Goal: Information Seeking & Learning: Learn about a topic

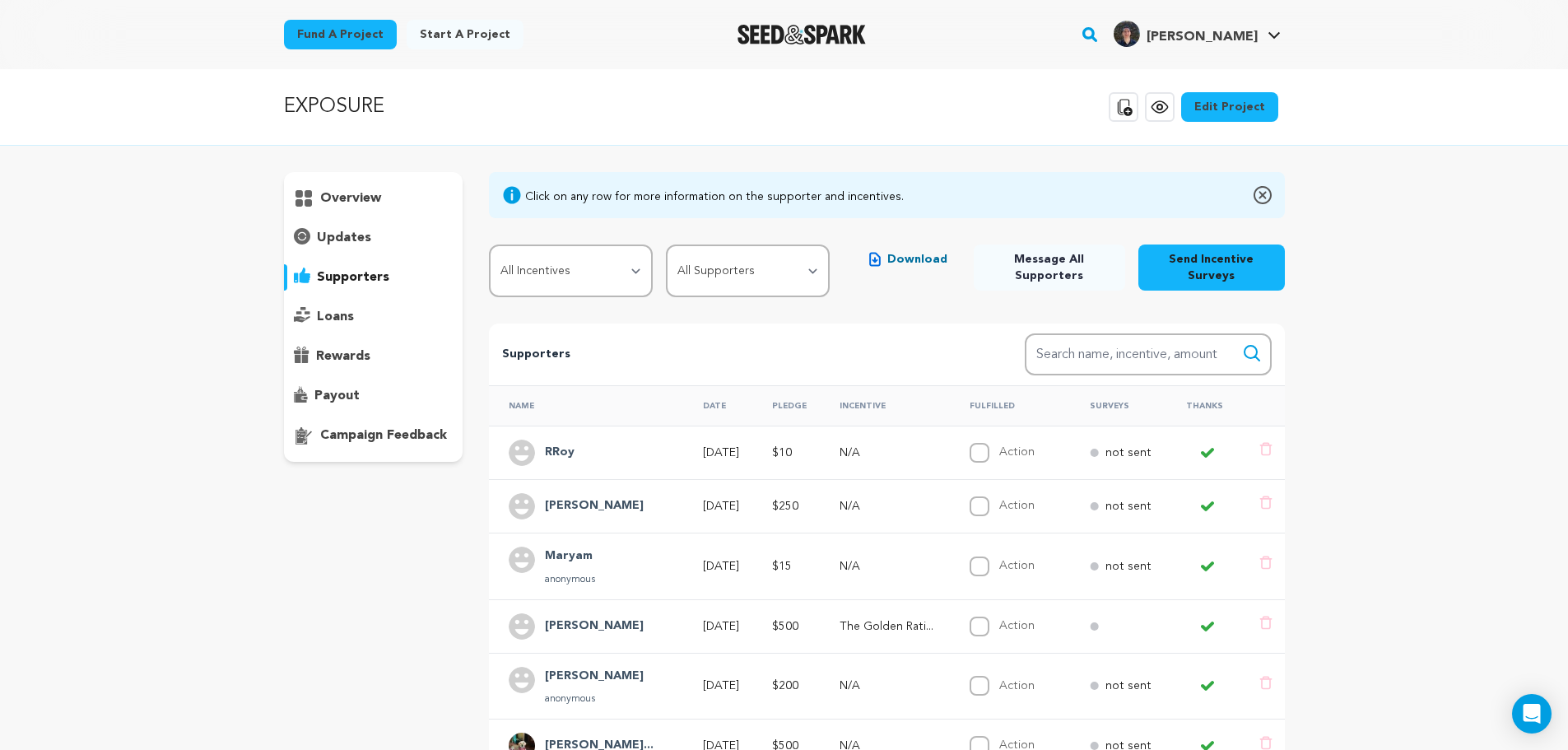
click at [349, 197] on p "overview" at bounding box center [350, 198] width 61 height 20
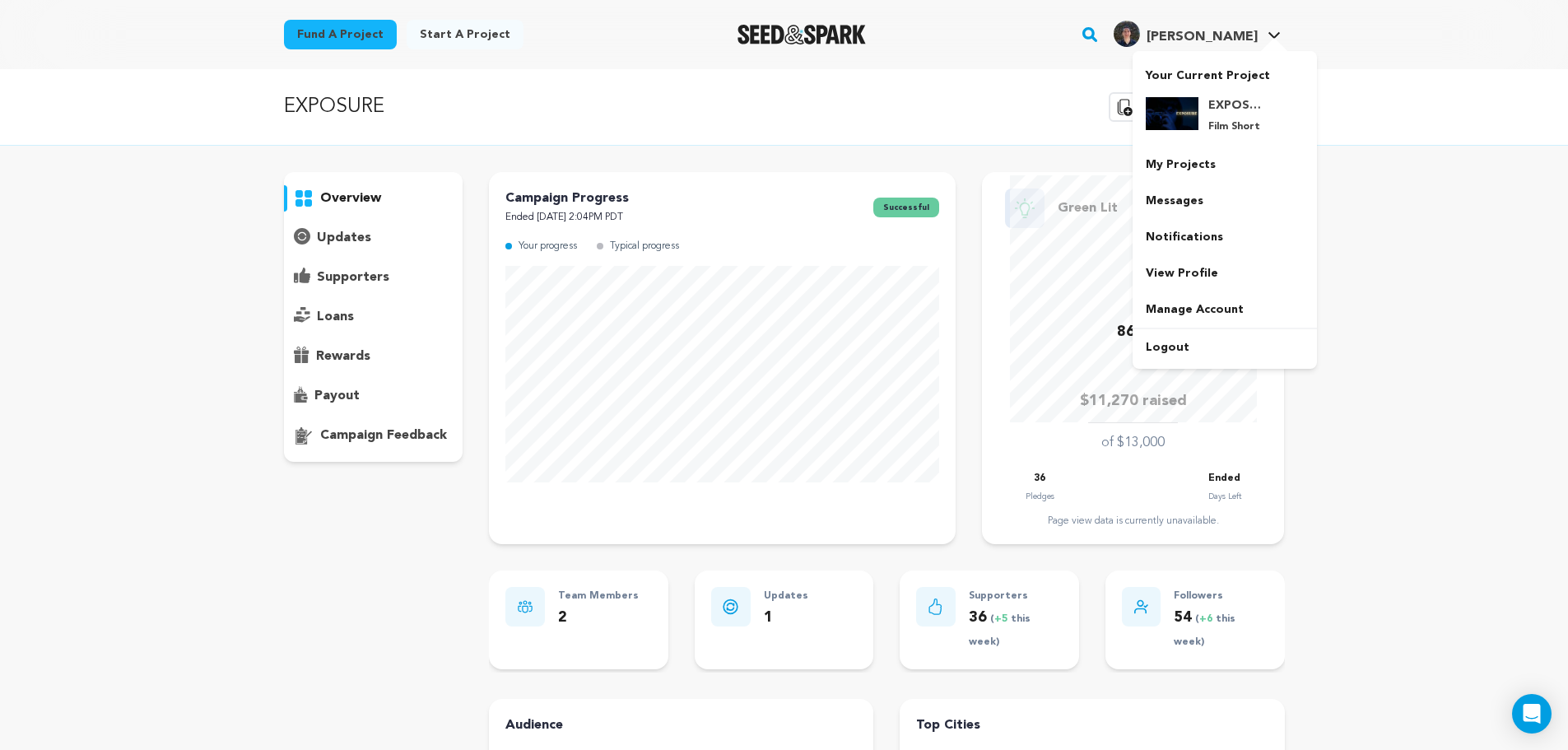
click at [1226, 50] on span "[PERSON_NAME] [PERSON_NAME]" at bounding box center [1197, 34] width 173 height 35
click at [1195, 163] on link "My Projects" at bounding box center [1224, 164] width 184 height 36
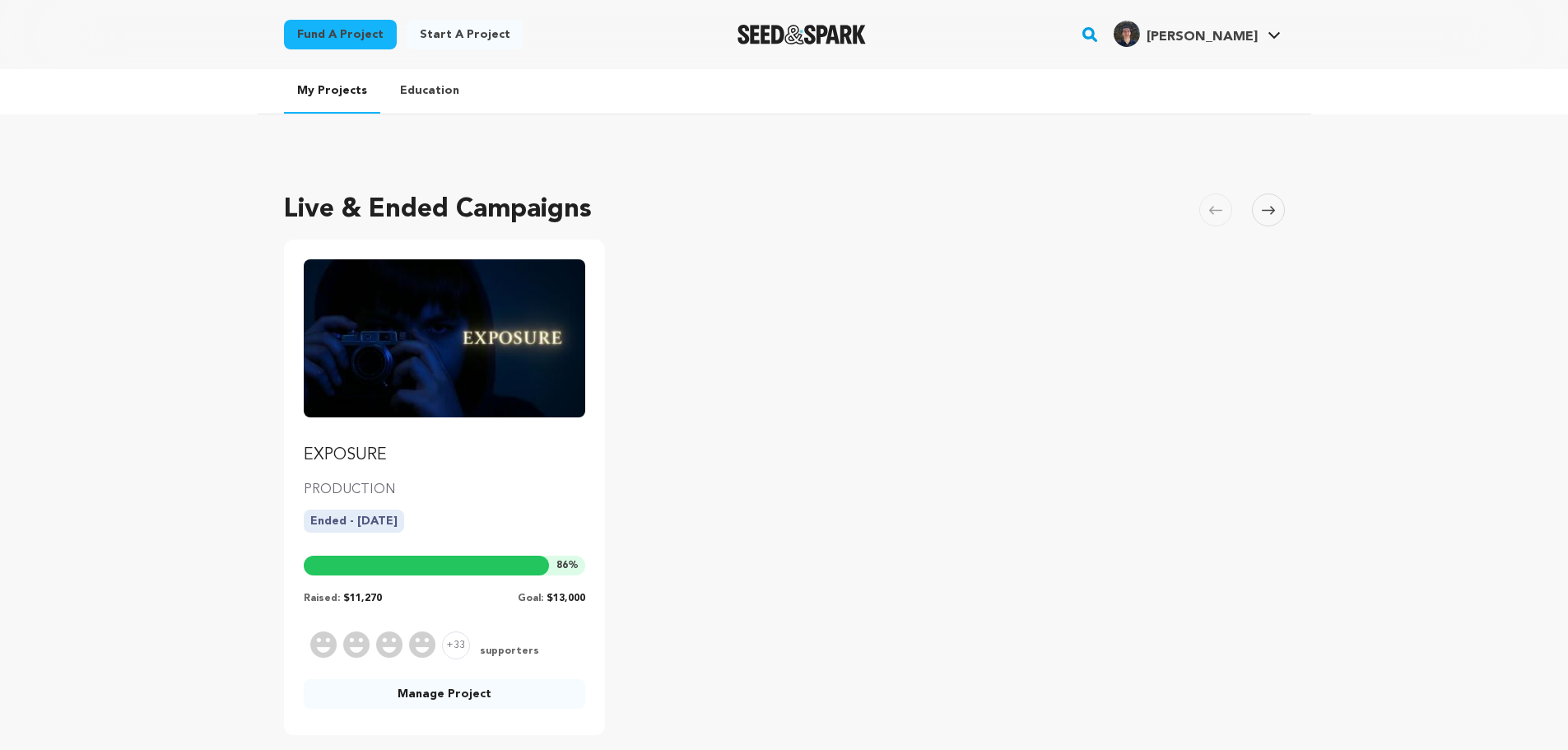
click at [466, 382] on img "Fund EXPOSURE" at bounding box center [444, 338] width 282 height 158
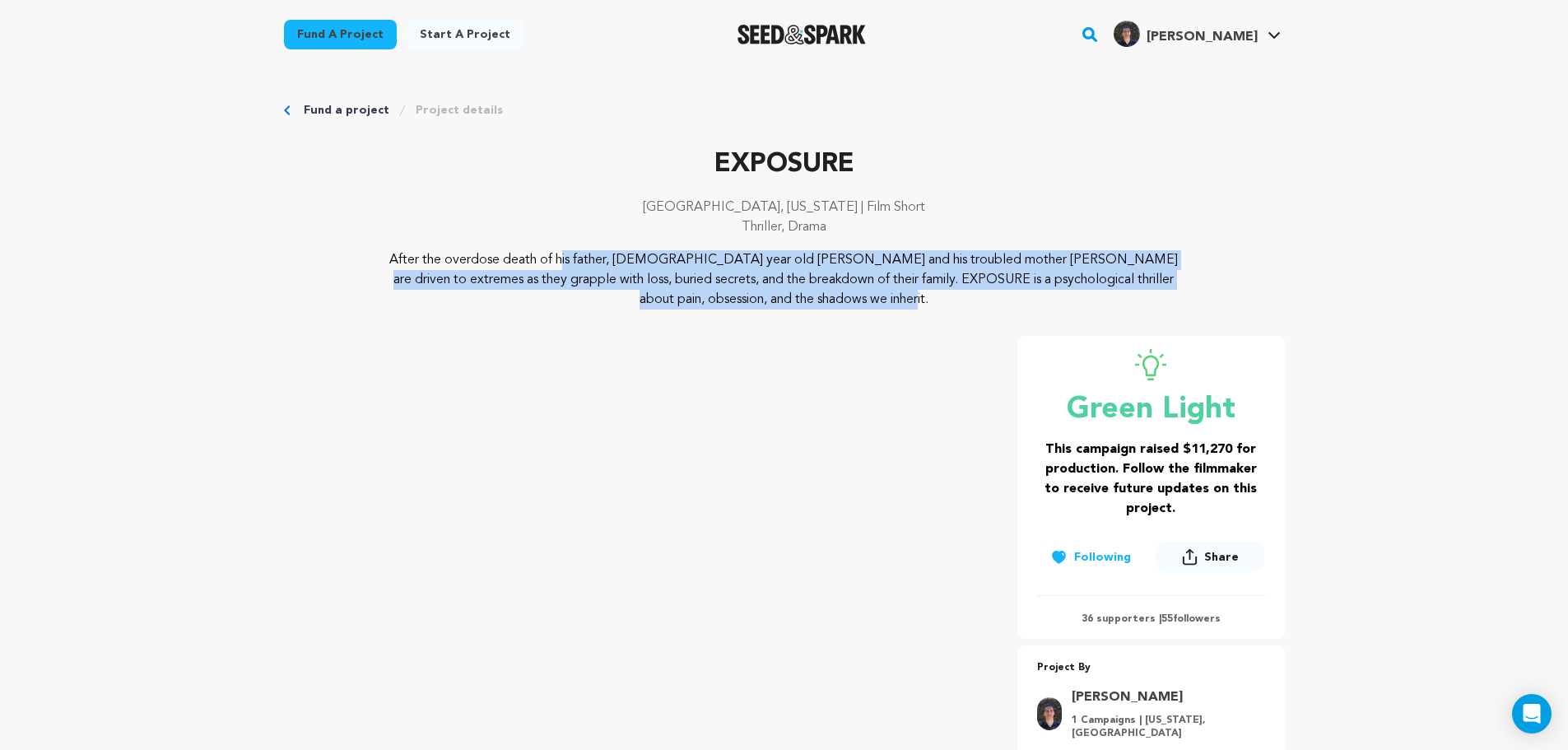
drag, startPoint x: 382, startPoint y: 258, endPoint x: 828, endPoint y: 297, distance: 447.7
click at [828, 297] on div "After the overdose death of his father, [DEMOGRAPHIC_DATA] year old [PERSON_NAM…" at bounding box center [784, 280] width 1001 height 60
copy p "After the overdose death of his father, [DEMOGRAPHIC_DATA] year old [PERSON_NAM…"
